Goal: Information Seeking & Learning: Learn about a topic

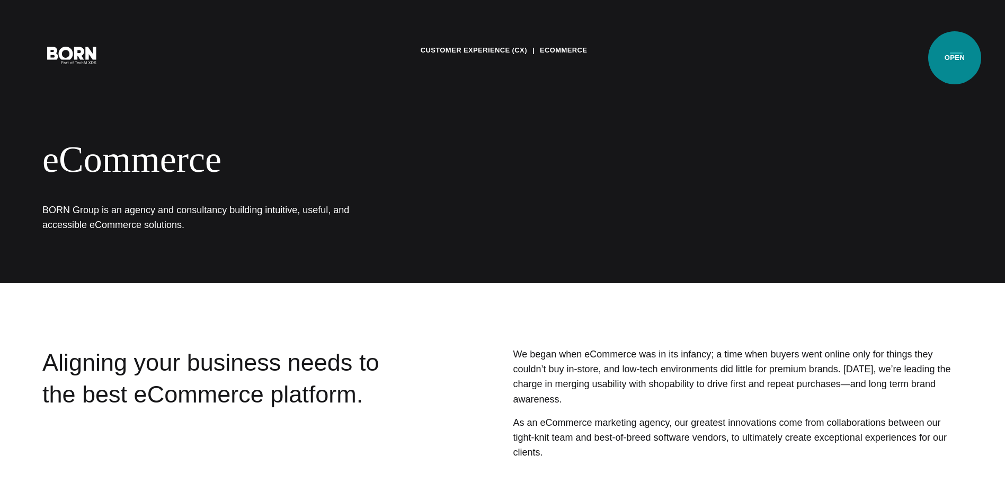
click at [955, 57] on button "Primary Menu" at bounding box center [956, 54] width 25 height 22
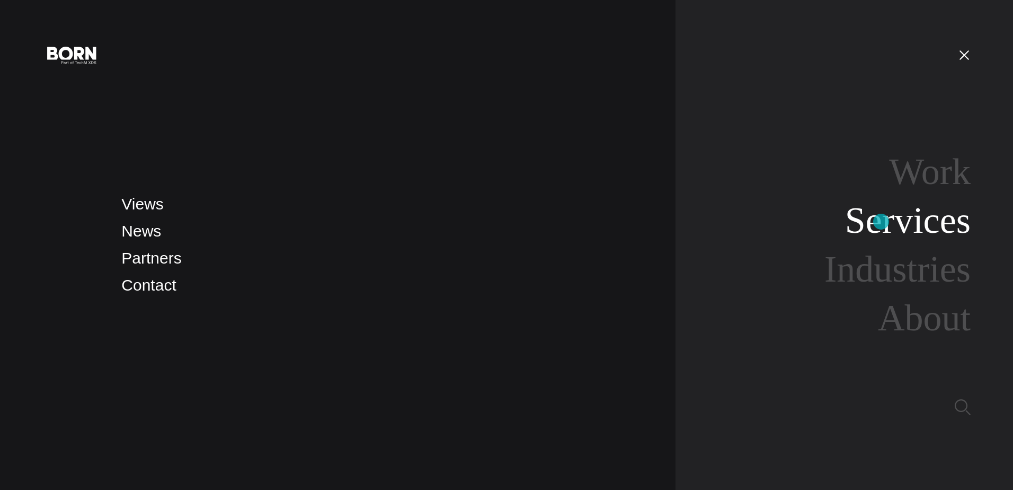
click at [881, 222] on link "Services" at bounding box center [908, 220] width 126 height 41
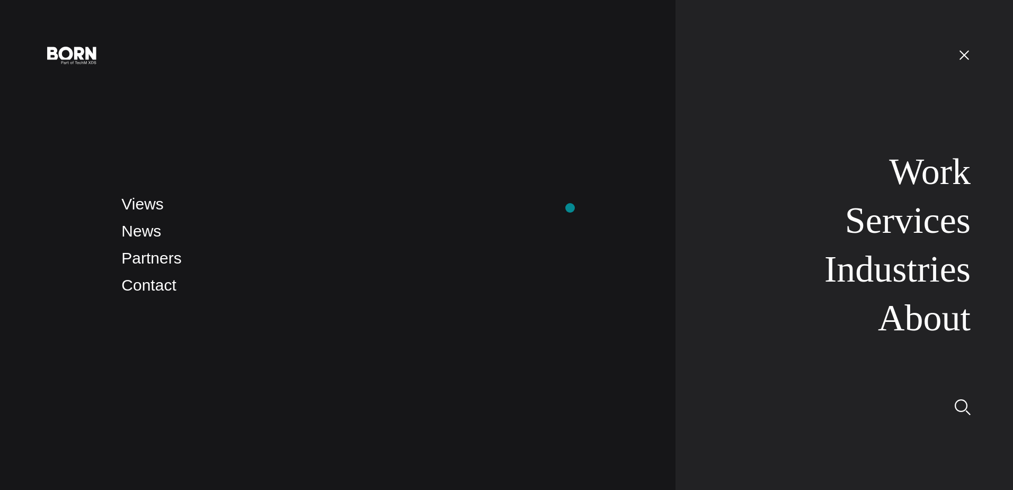
click at [570, 208] on li "Views" at bounding box center [387, 204] width 533 height 25
click at [963, 54] on button "Primary Menu" at bounding box center [964, 54] width 25 height 22
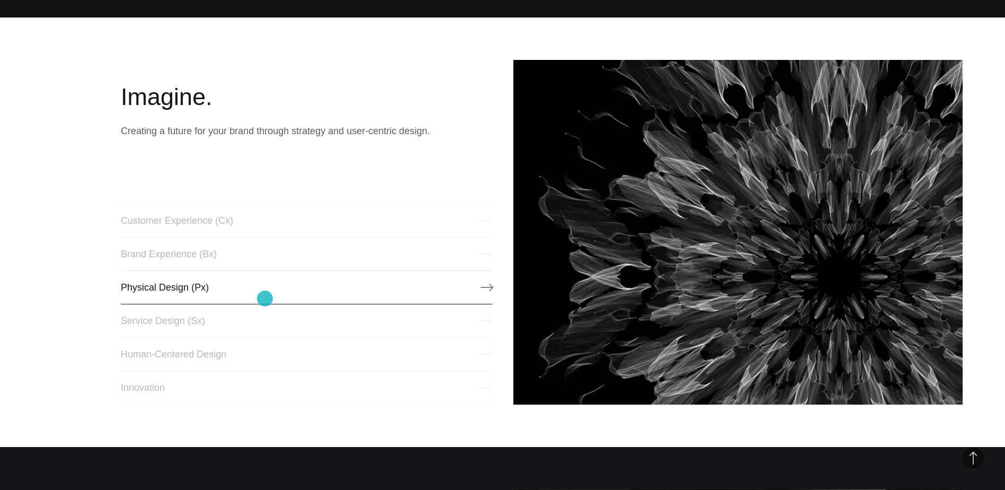
scroll to position [477, 0]
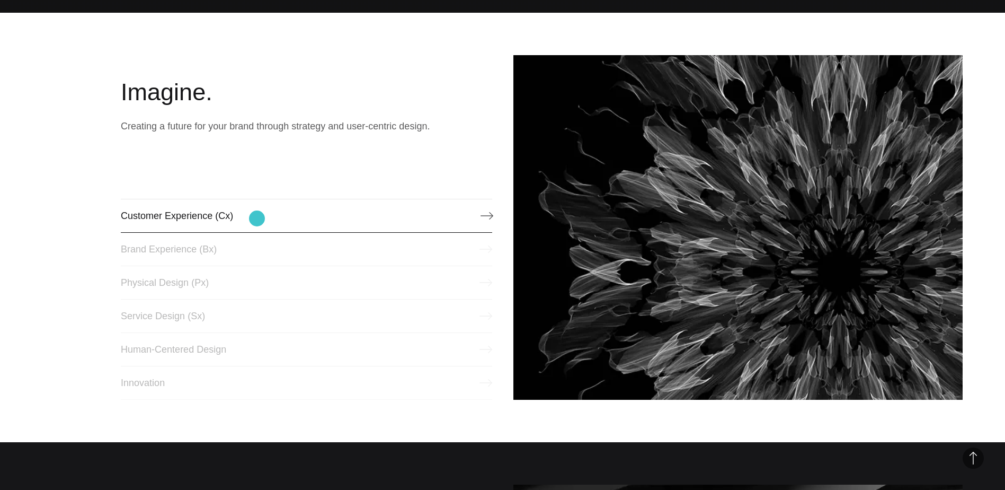
click at [257, 218] on link "Customer Experience (Cx)" at bounding box center [306, 216] width 371 height 34
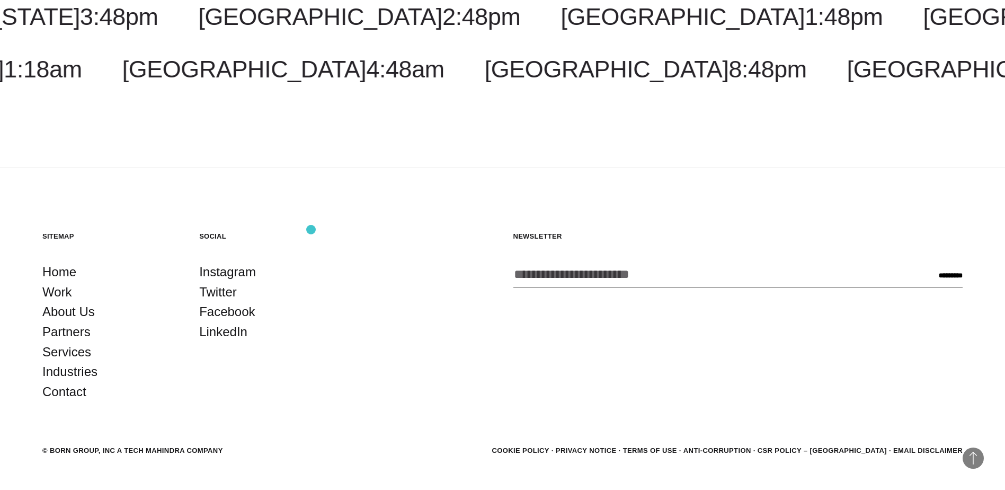
scroll to position [2215, 0]
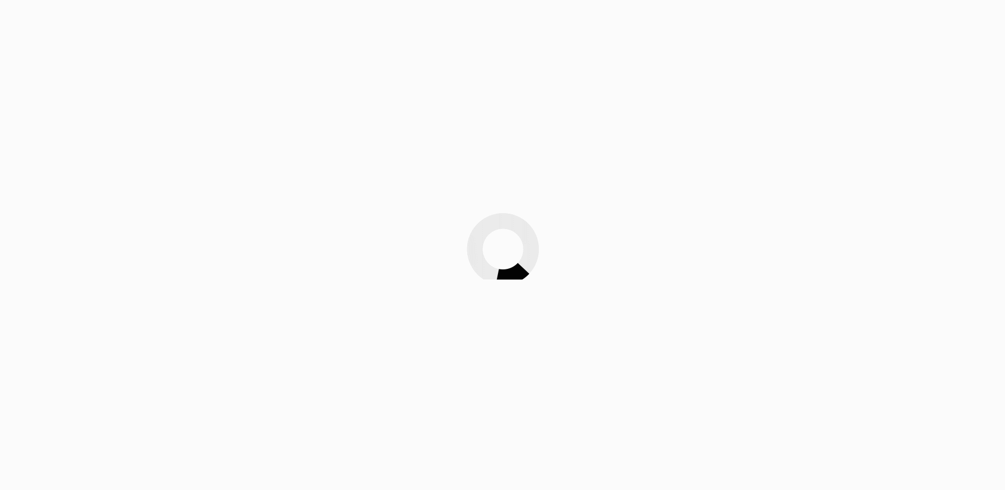
scroll to position [116, 0]
